Goal: Check status: Check status

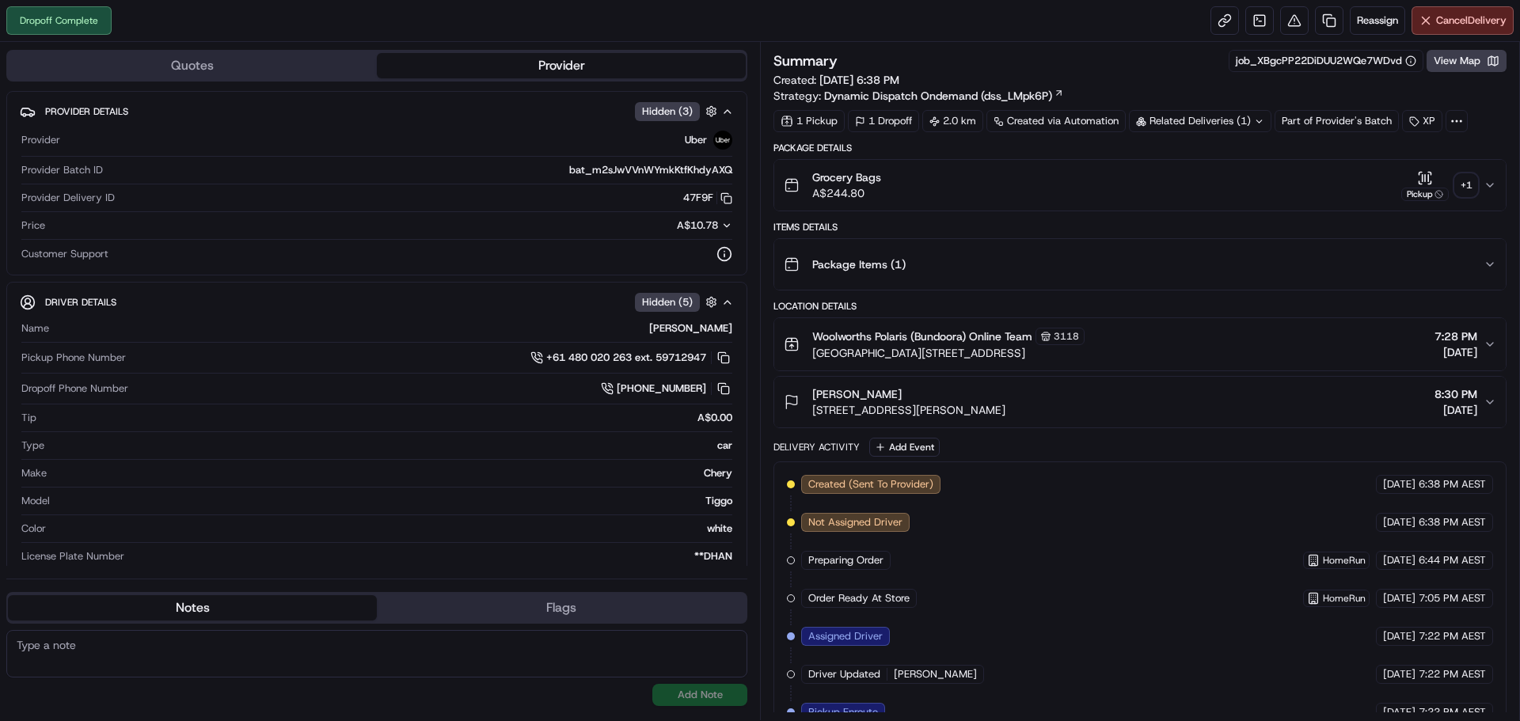
click at [1471, 184] on div "+ 1" at bounding box center [1466, 185] width 22 height 22
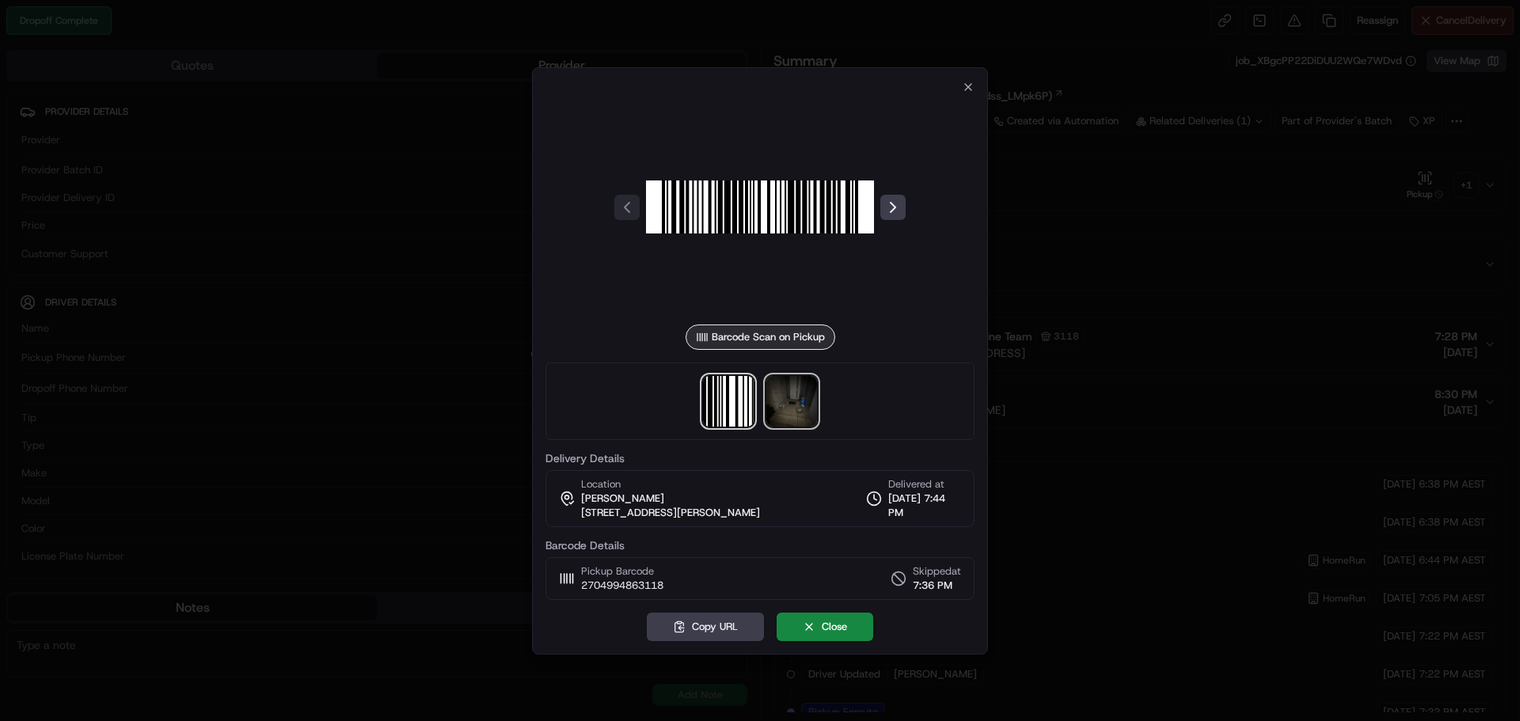
click at [797, 397] on img at bounding box center [792, 401] width 51 height 51
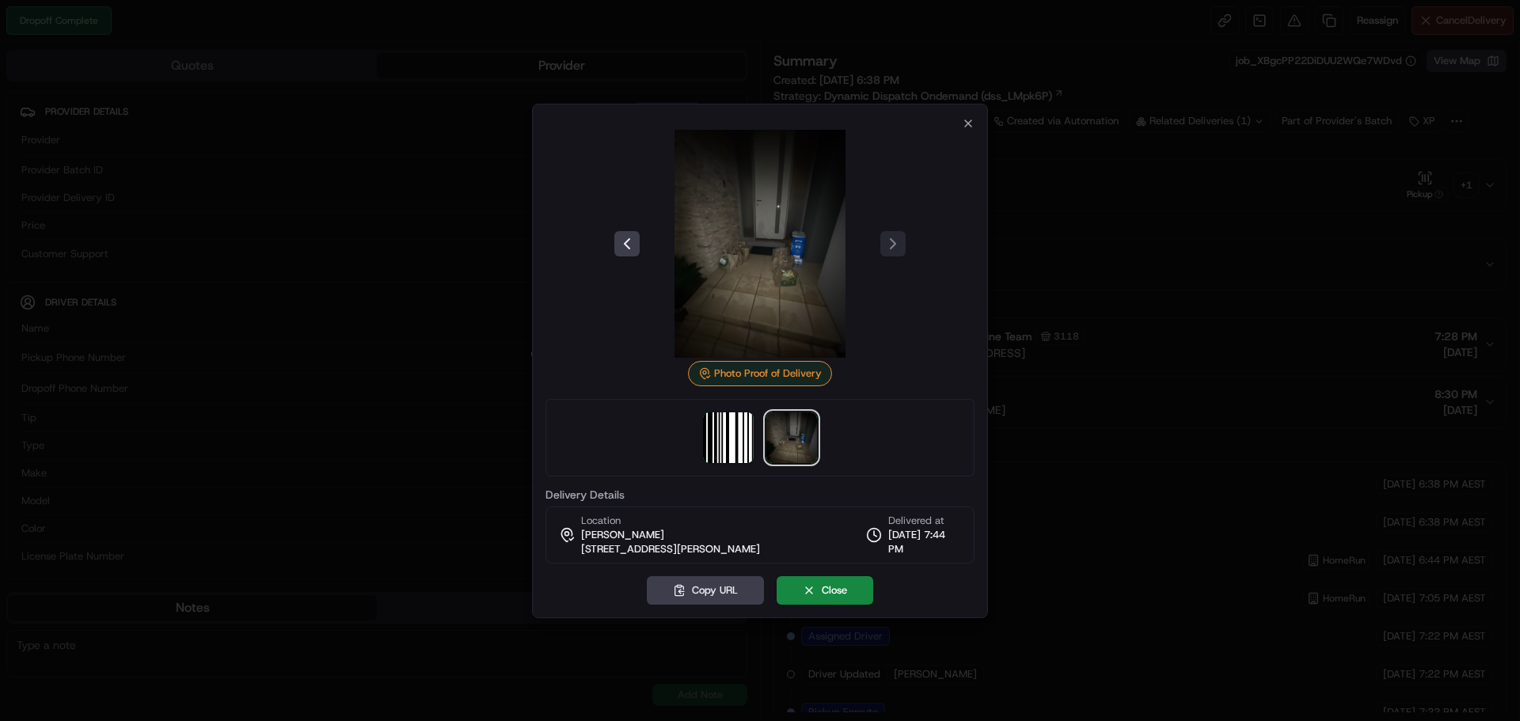
drag, startPoint x: 803, startPoint y: 547, endPoint x: 579, endPoint y: 531, distance: 224.7
click at [584, 555] on div "Location Marta Sanchez 116 Springthorpe Bvd, Macleod, VIC 3085, AU Delivered at…" at bounding box center [760, 535] width 429 height 57
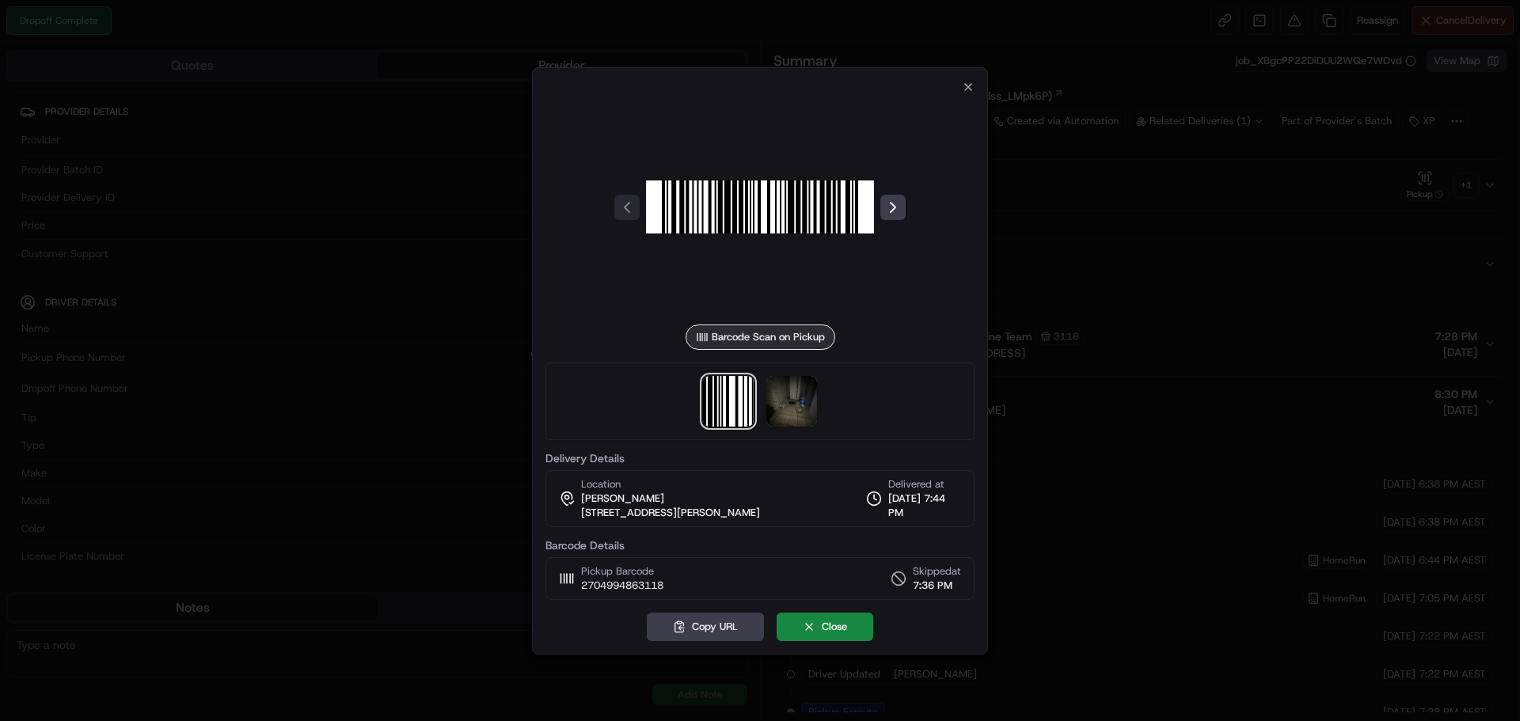
click at [1098, 257] on div at bounding box center [760, 360] width 1520 height 721
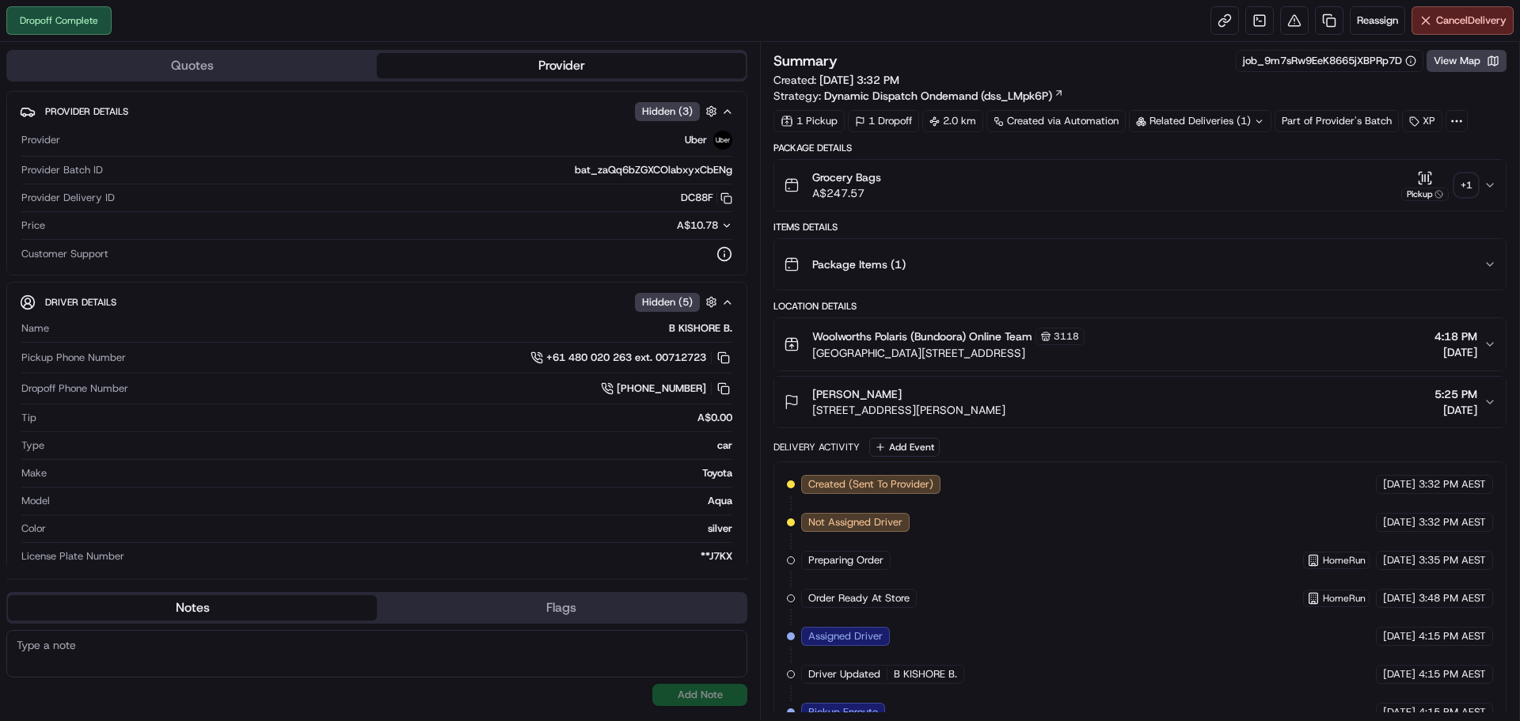
click at [1473, 188] on div "+ 1" at bounding box center [1466, 185] width 22 height 22
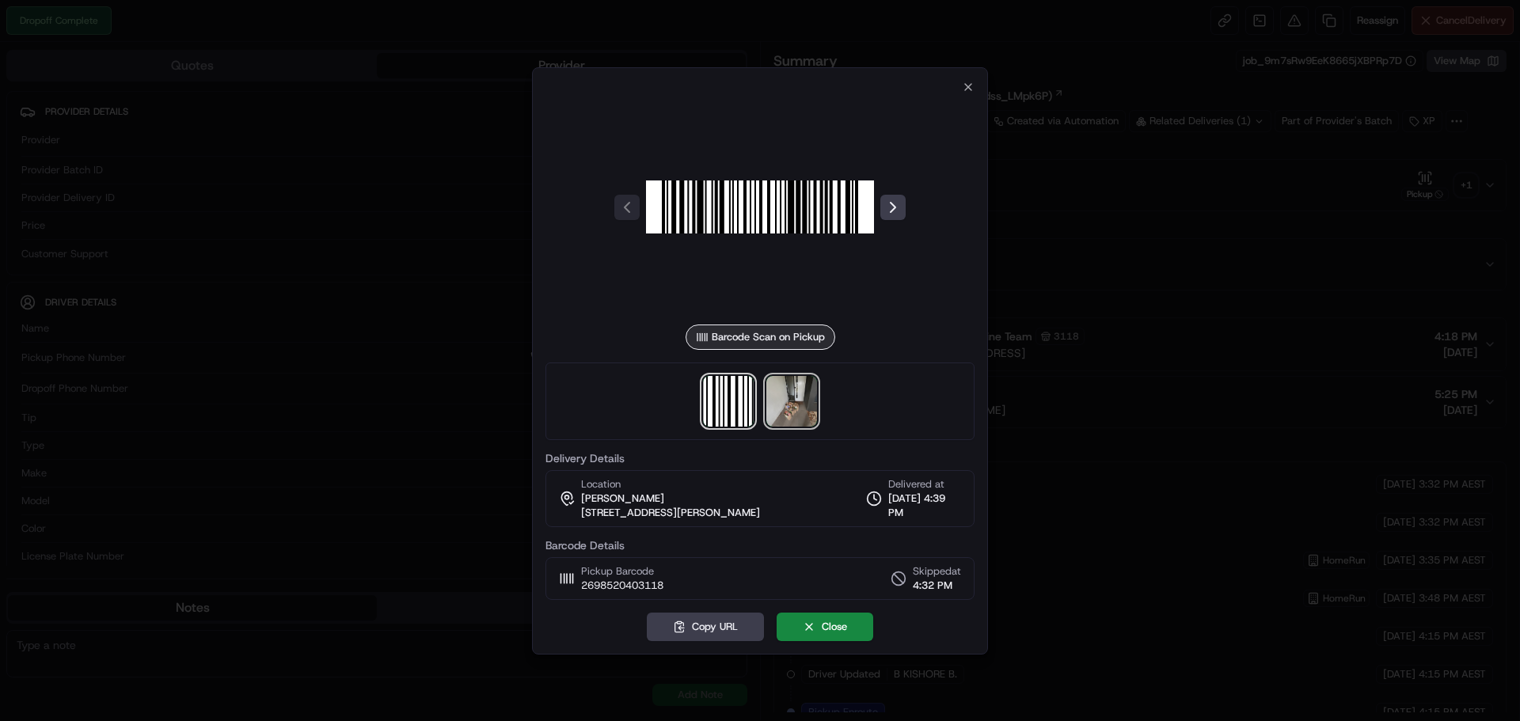
click at [789, 401] on img at bounding box center [792, 401] width 51 height 51
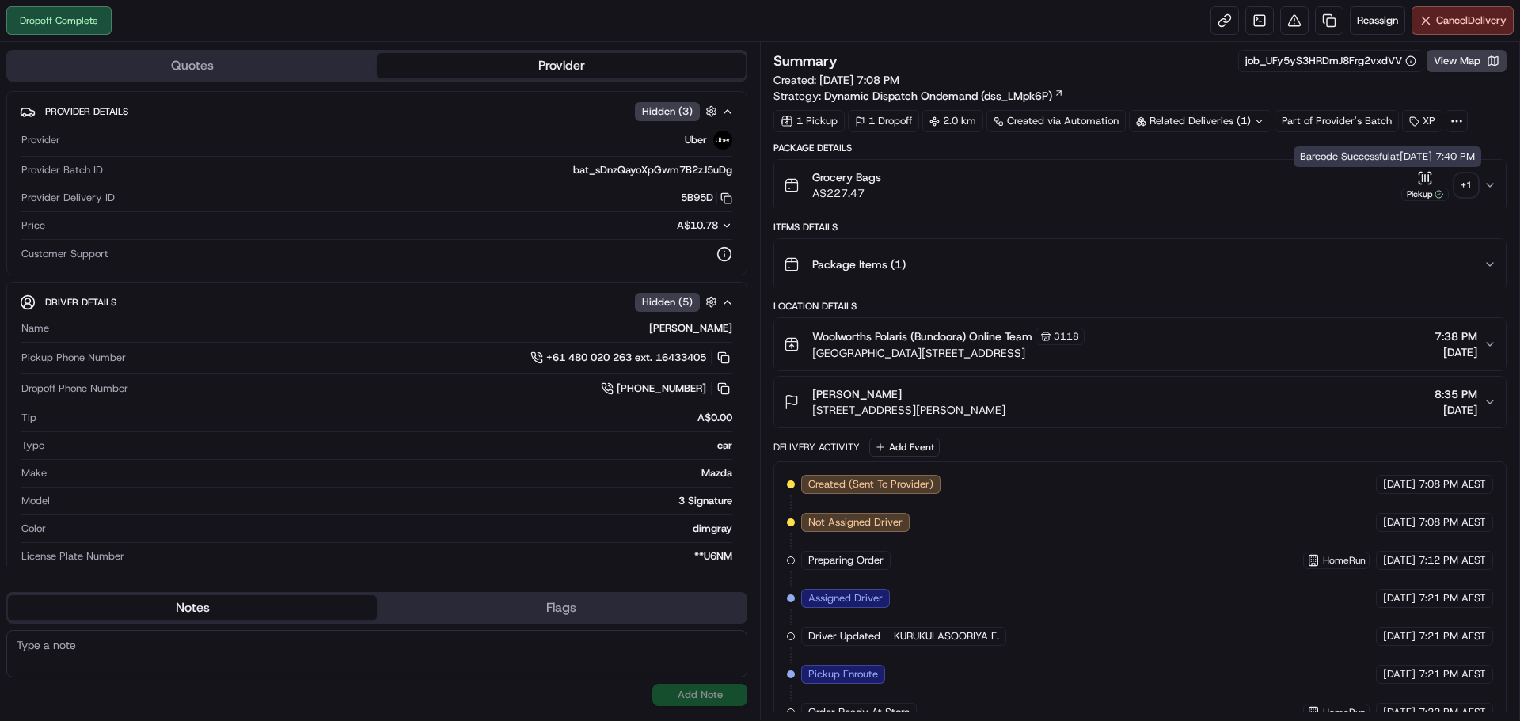
click at [1455, 184] on button "Pickup + 1" at bounding box center [1440, 185] width 76 height 31
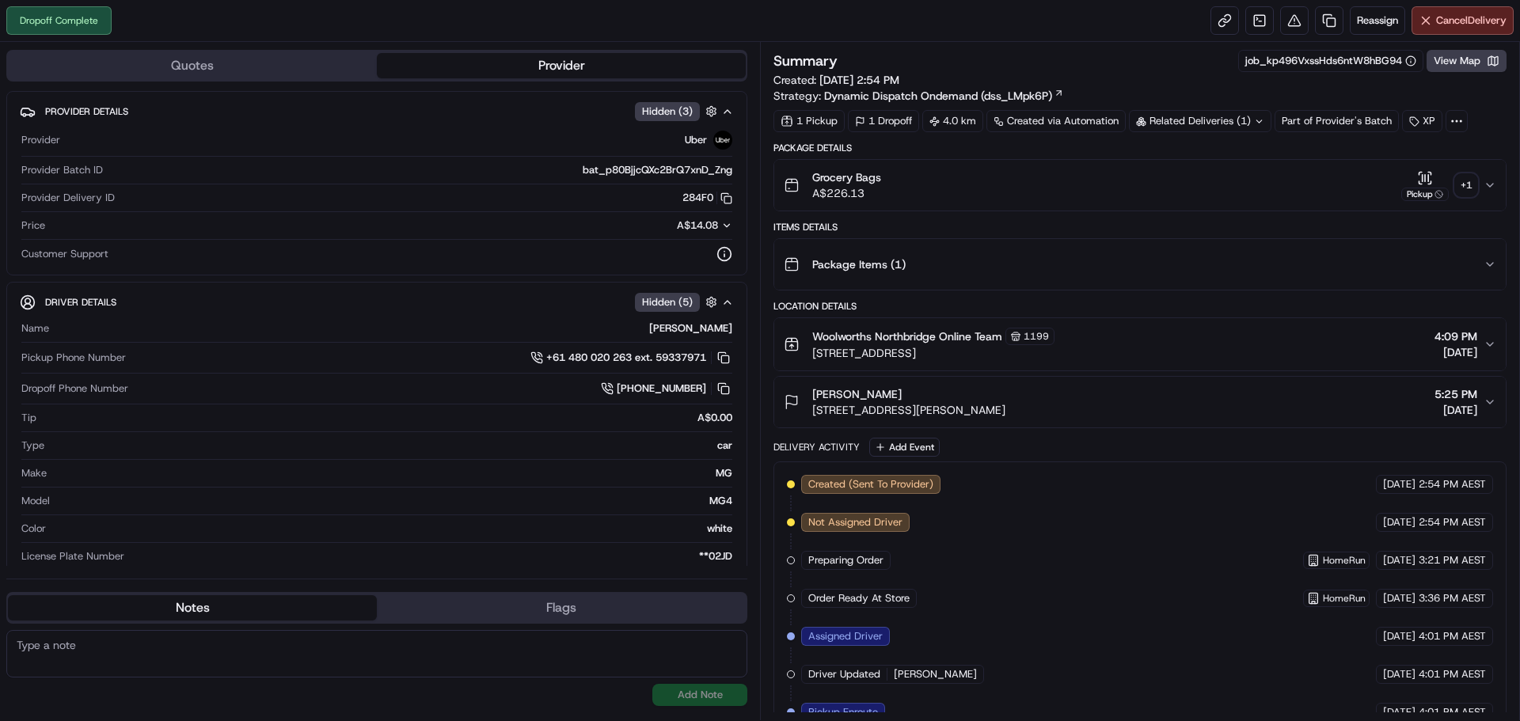
click at [1472, 183] on div "+ 1" at bounding box center [1466, 185] width 22 height 22
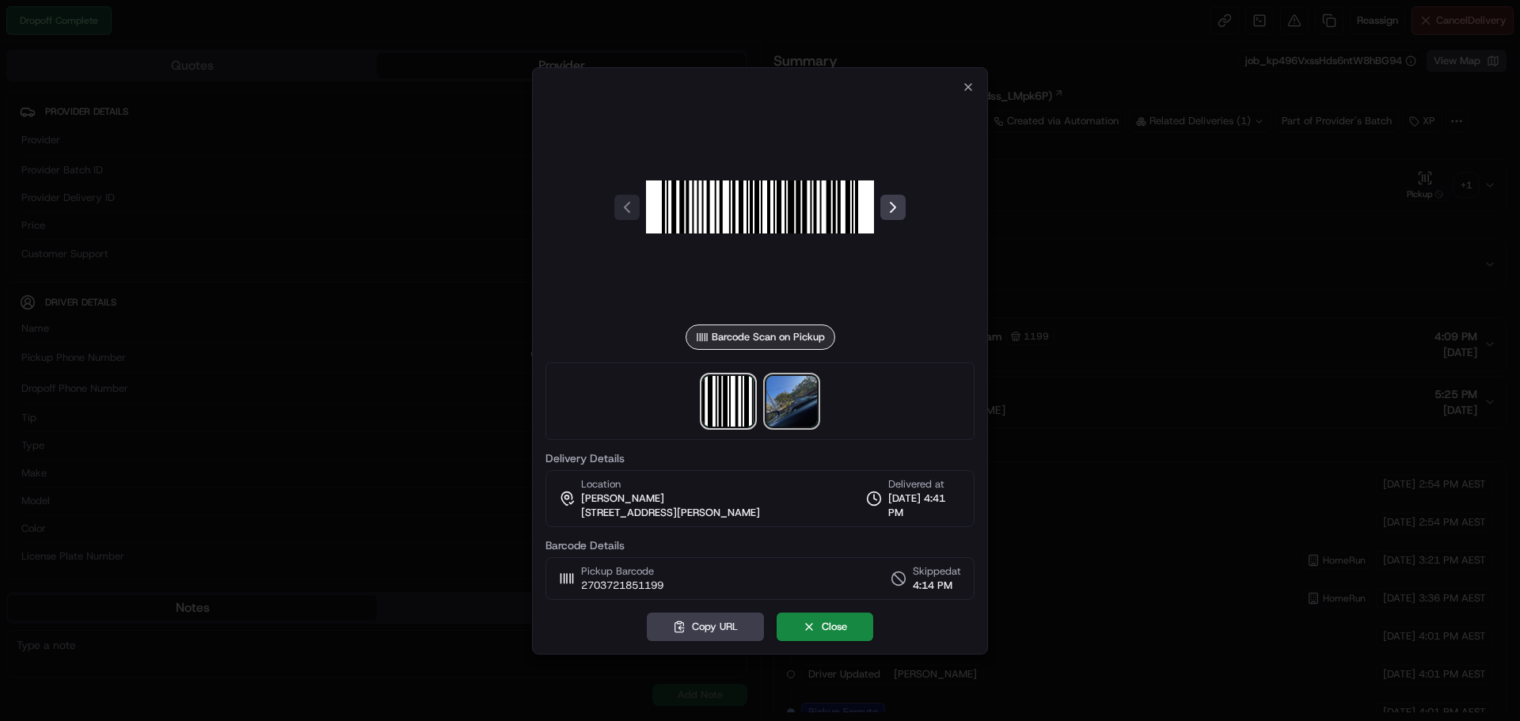
click at [800, 386] on img at bounding box center [792, 401] width 51 height 51
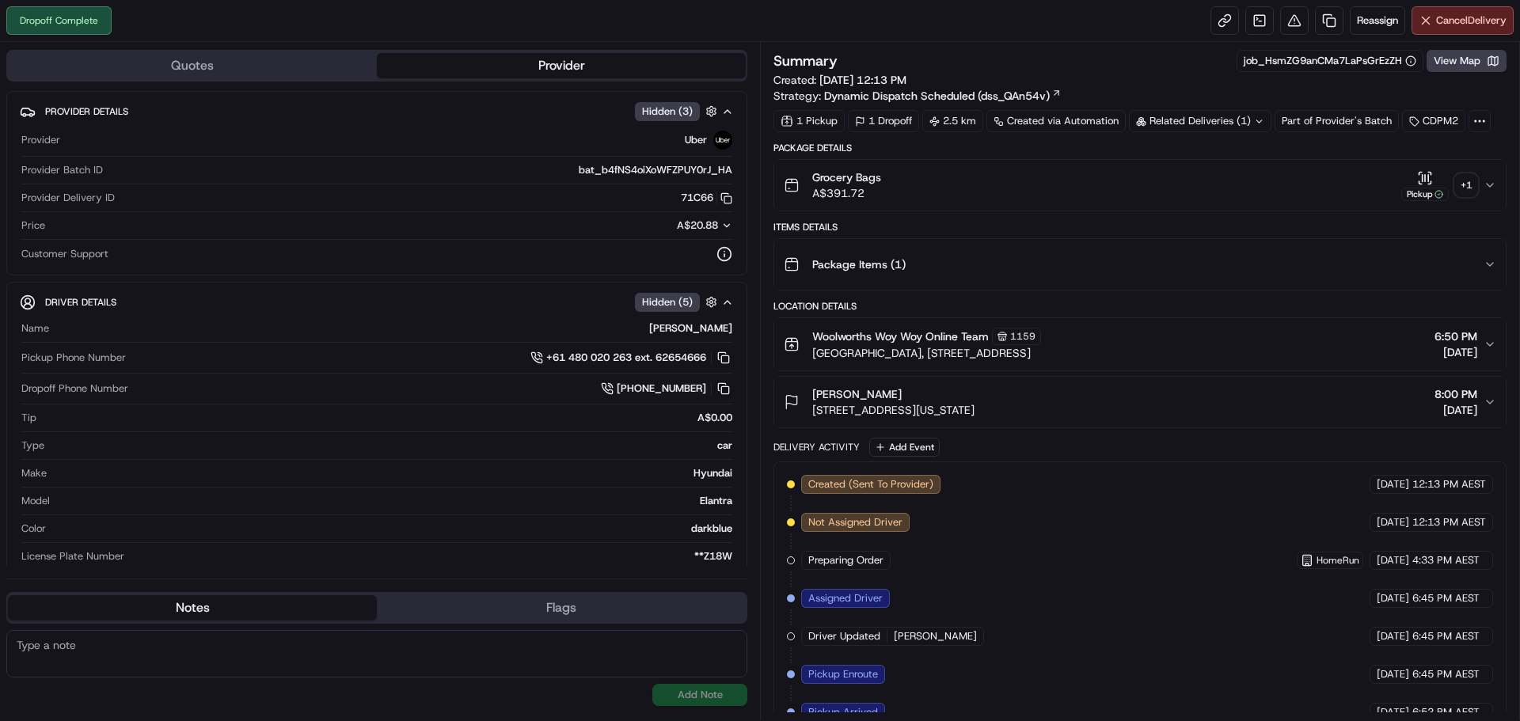
click at [1484, 190] on icon "button" at bounding box center [1490, 185] width 13 height 13
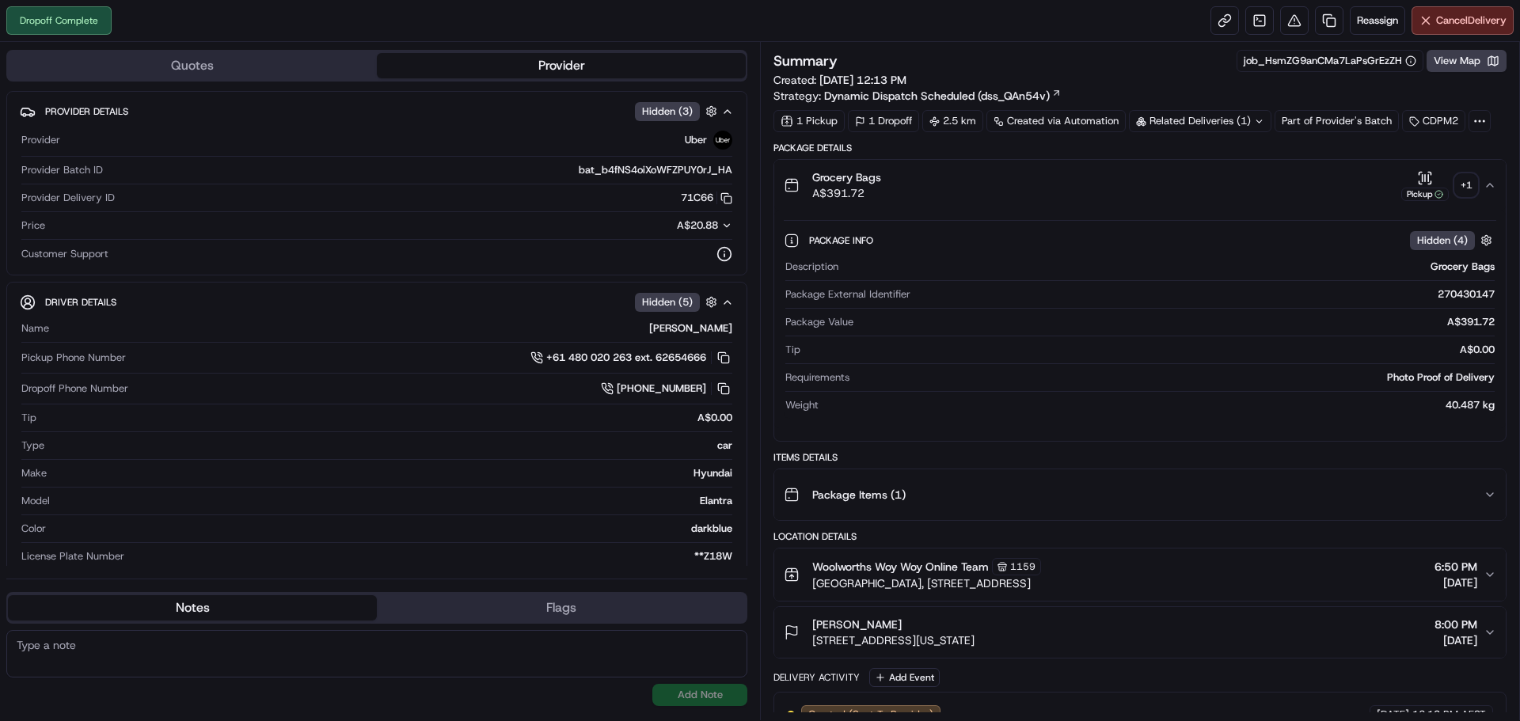
click at [1465, 185] on div "+ 1" at bounding box center [1466, 185] width 22 height 22
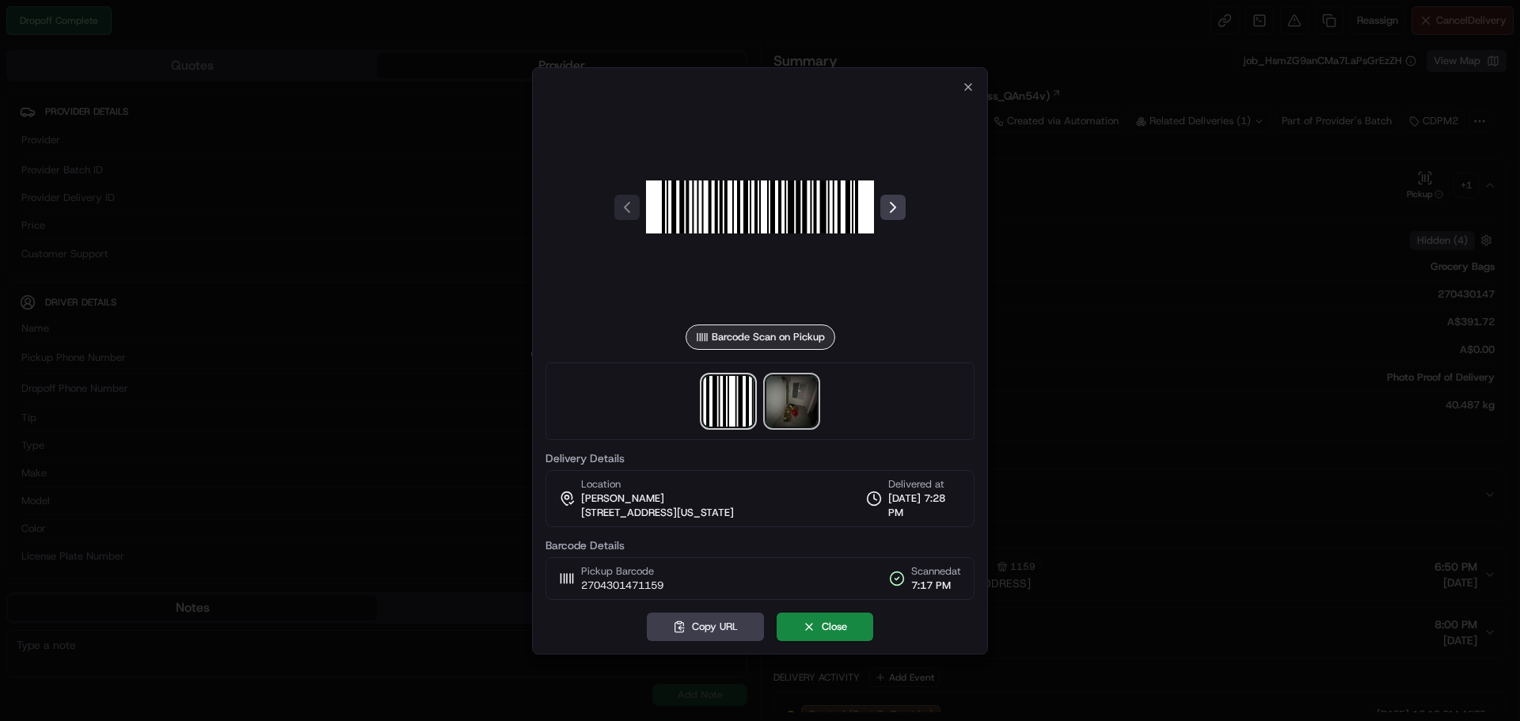
click at [807, 405] on img at bounding box center [792, 401] width 51 height 51
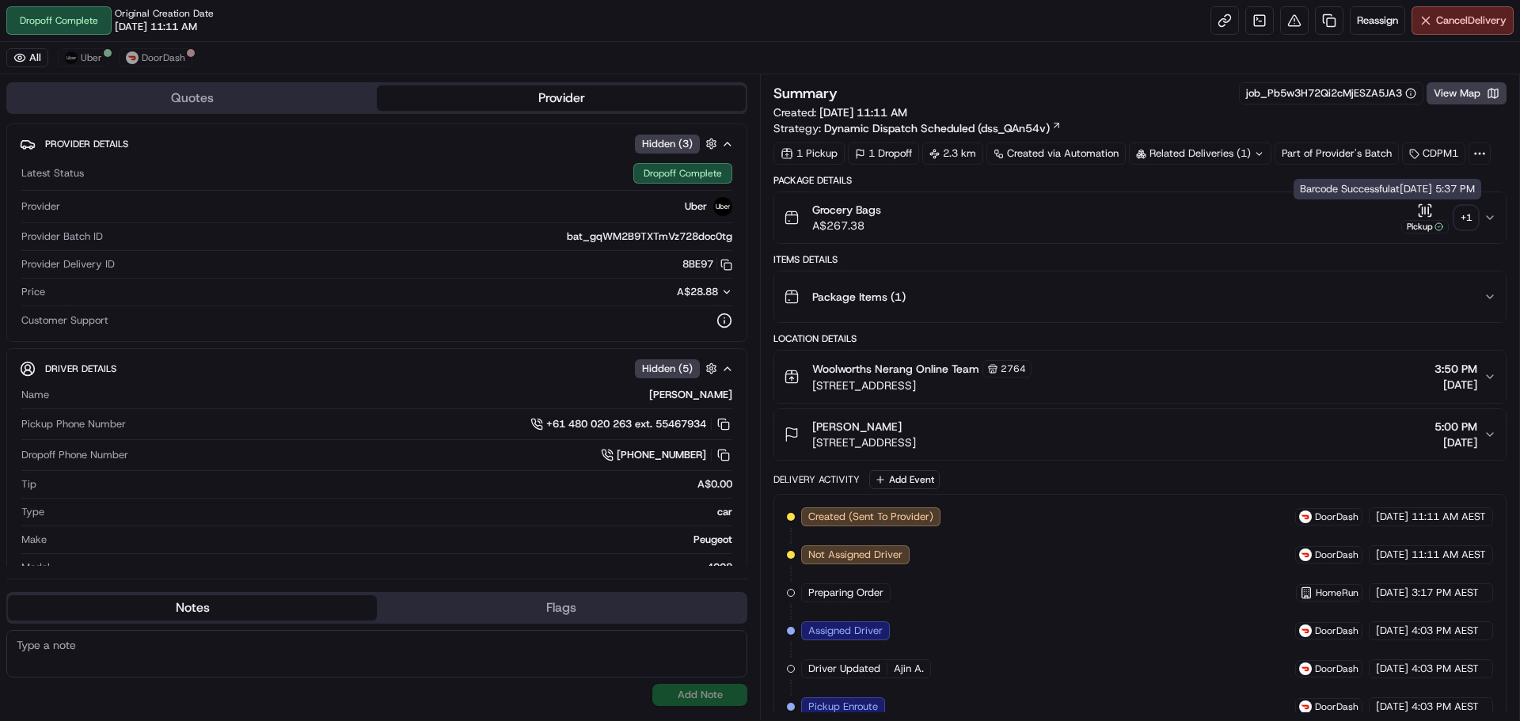
click at [1463, 217] on div "+ 1" at bounding box center [1466, 218] width 22 height 22
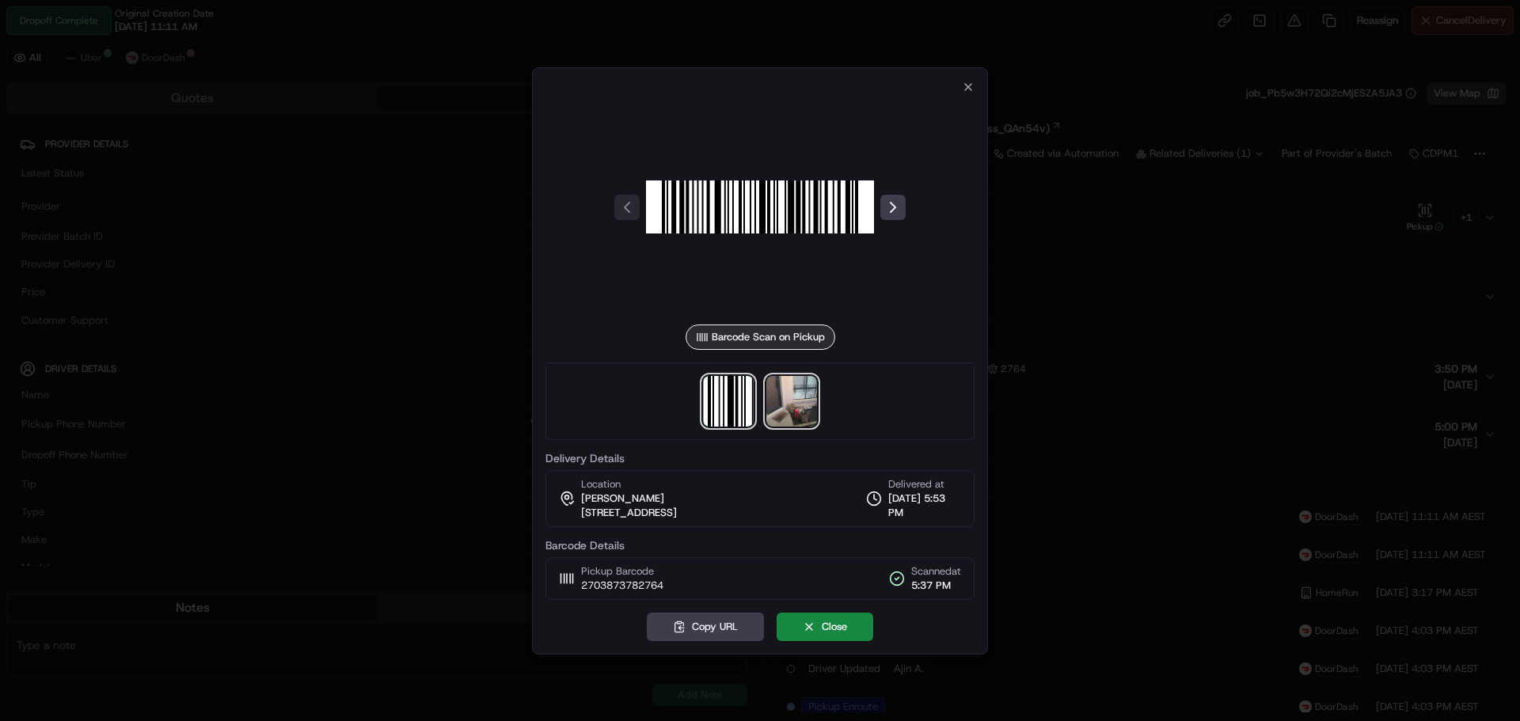
click at [779, 398] on img at bounding box center [792, 401] width 51 height 51
